Goal: Download file/media

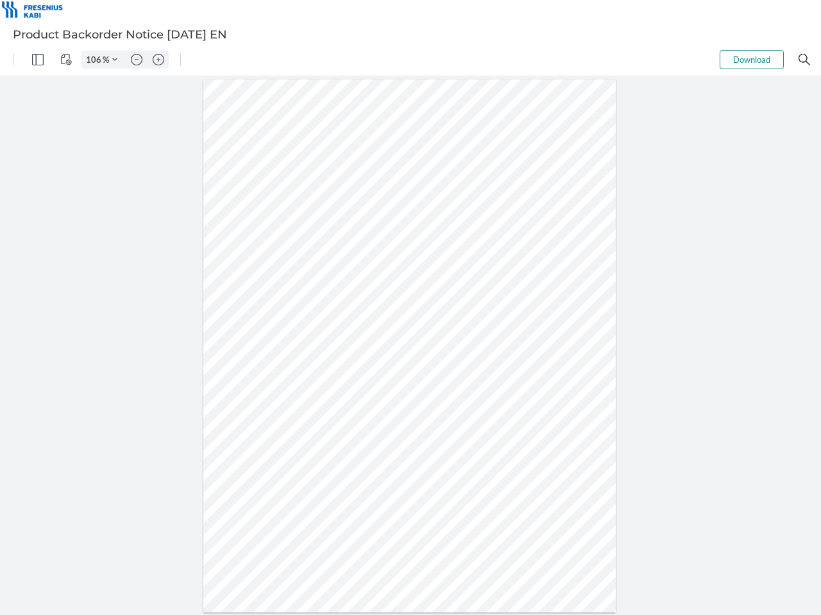
click at [38, 60] on img "Panel" at bounding box center [38, 60] width 12 height 12
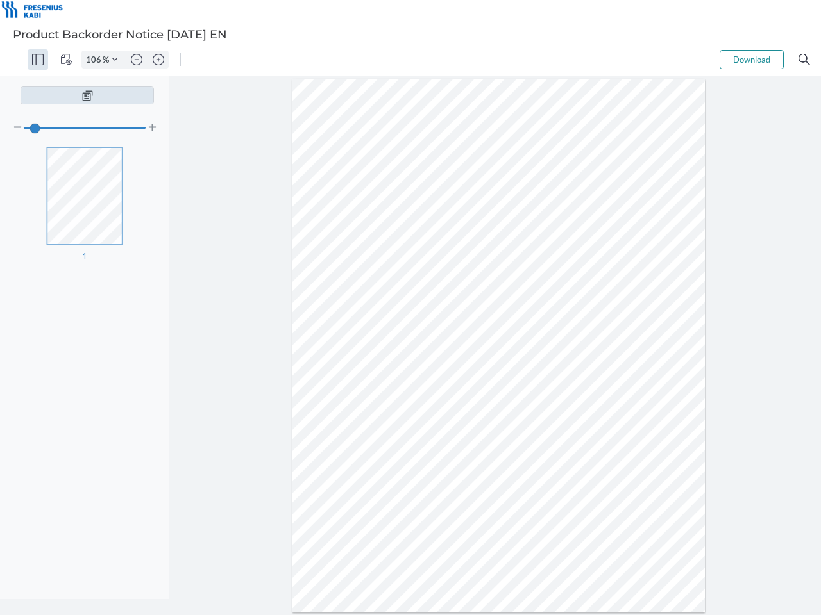
click at [66, 60] on img "View Controls" at bounding box center [66, 60] width 12 height 12
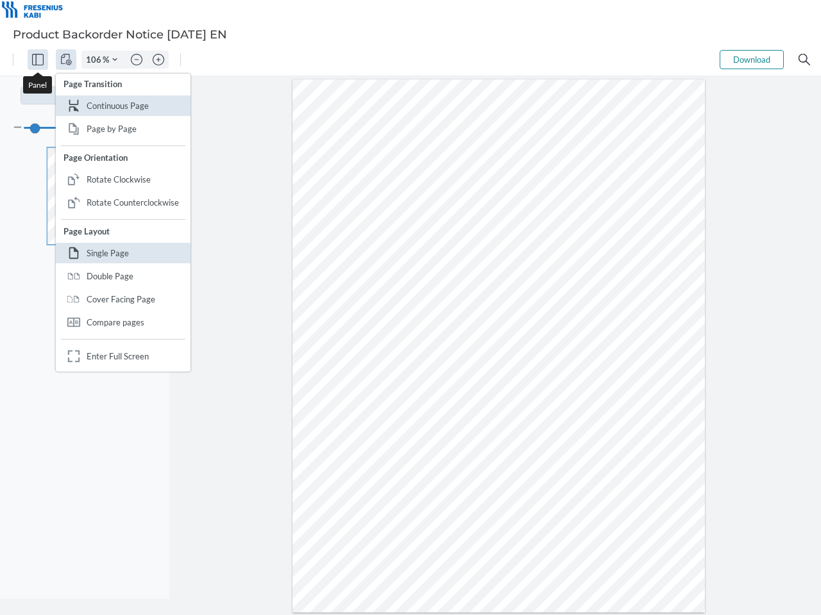
click at [96, 60] on input "106" at bounding box center [92, 60] width 21 height 12
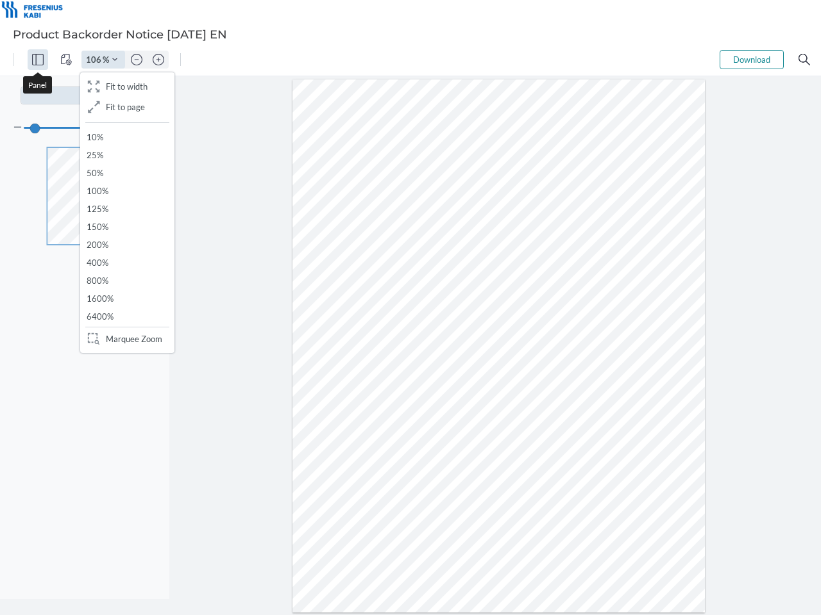
click at [115, 60] on img "Zoom Controls" at bounding box center [114, 59] width 5 height 5
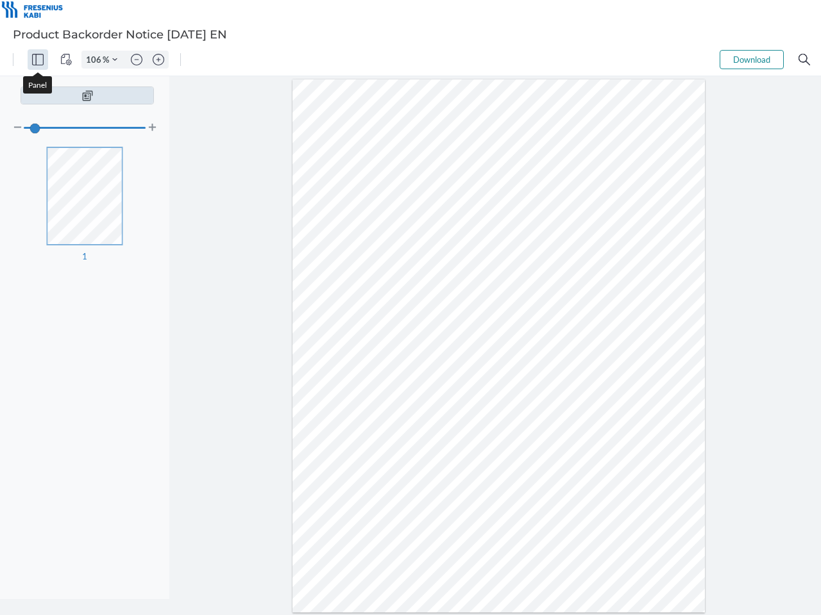
click at [137, 60] on img "Zoom out" at bounding box center [137, 60] width 12 height 12
click at [158, 60] on img "Zoom in" at bounding box center [159, 60] width 12 height 12
type input "106"
click at [751, 60] on button "Download" at bounding box center [751, 59] width 64 height 19
click at [804, 60] on img "Search" at bounding box center [804, 60] width 12 height 12
